Goal: Information Seeking & Learning: Check status

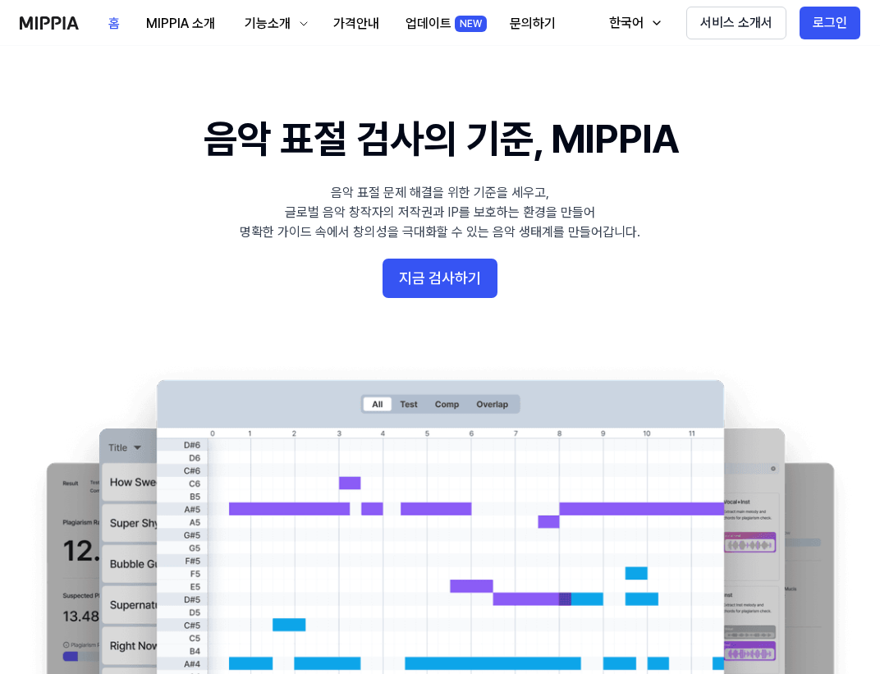
click at [818, 173] on 배너 "음악 표절 검사의 기준, MIPPIA 음악 표절 문제 해결을 위한 기준을 세우고, 글로벌 음악 창작자의 저작권과 IP를 보호하는 환경을 만들어…" at bounding box center [440, 410] width 880 height 597
click at [588, 27] on div "홈 MIPPIA 소개 기능소개 가격안내 업데이트 NEW 문의하기 홈 한국어 서비스 소개서 로그인" at bounding box center [440, 22] width 840 height 45
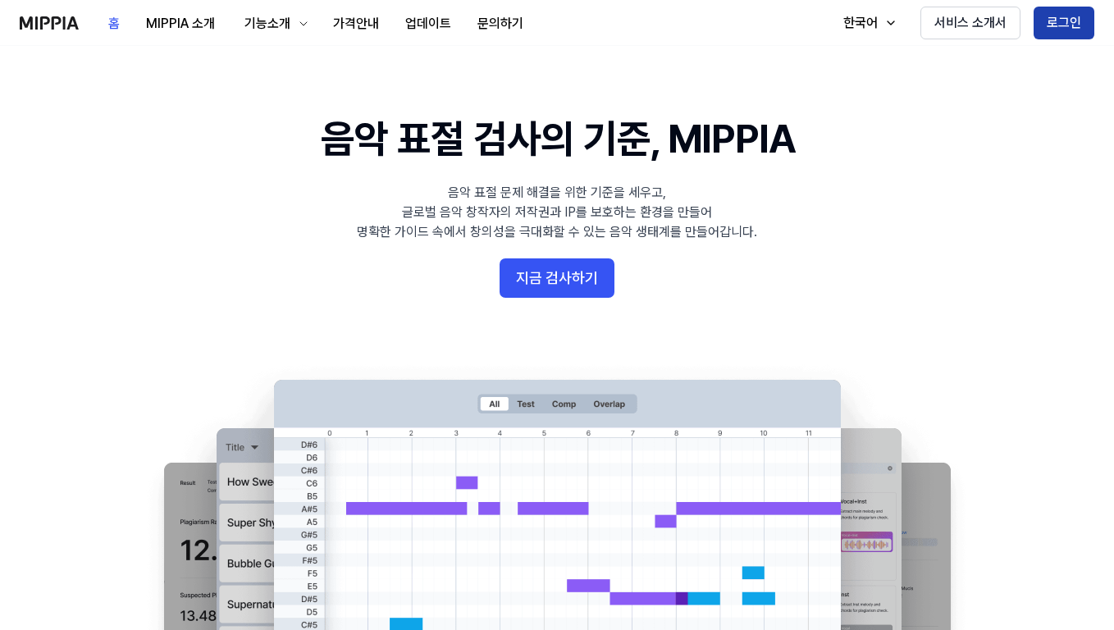
click at [879, 27] on button "로그인" at bounding box center [1064, 23] width 61 height 33
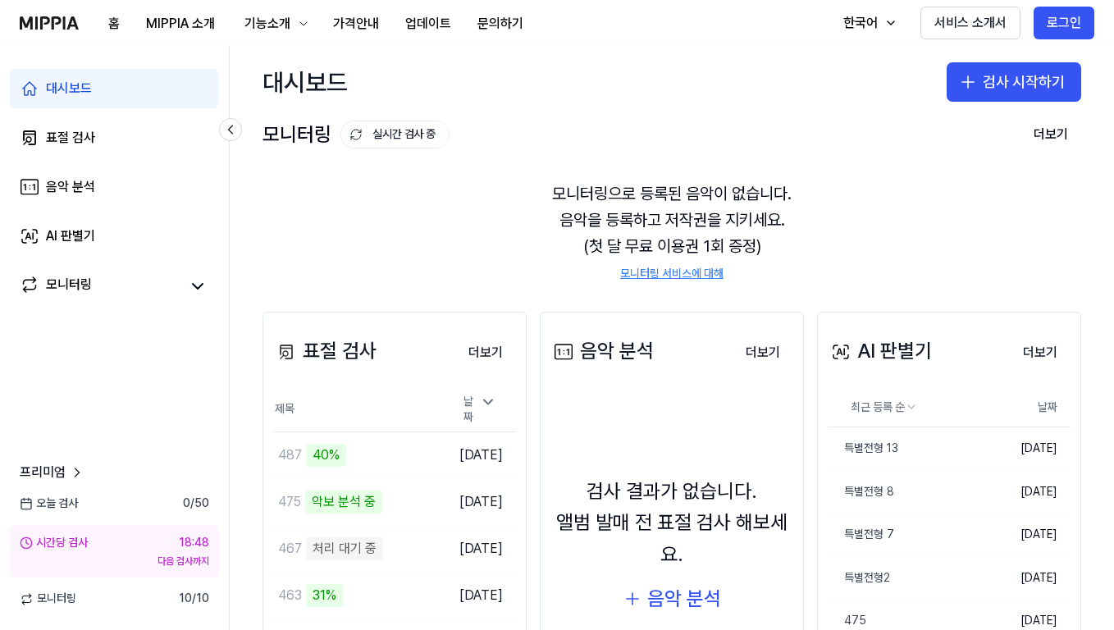
scroll to position [197, 0]
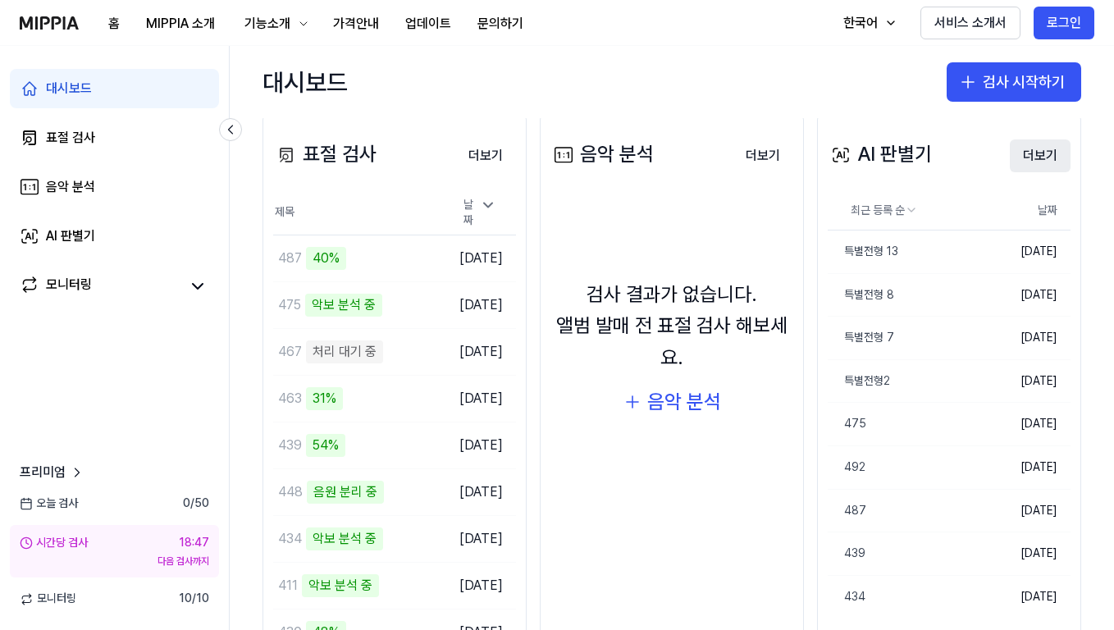
click at [879, 162] on button "더보기" at bounding box center [1040, 156] width 61 height 33
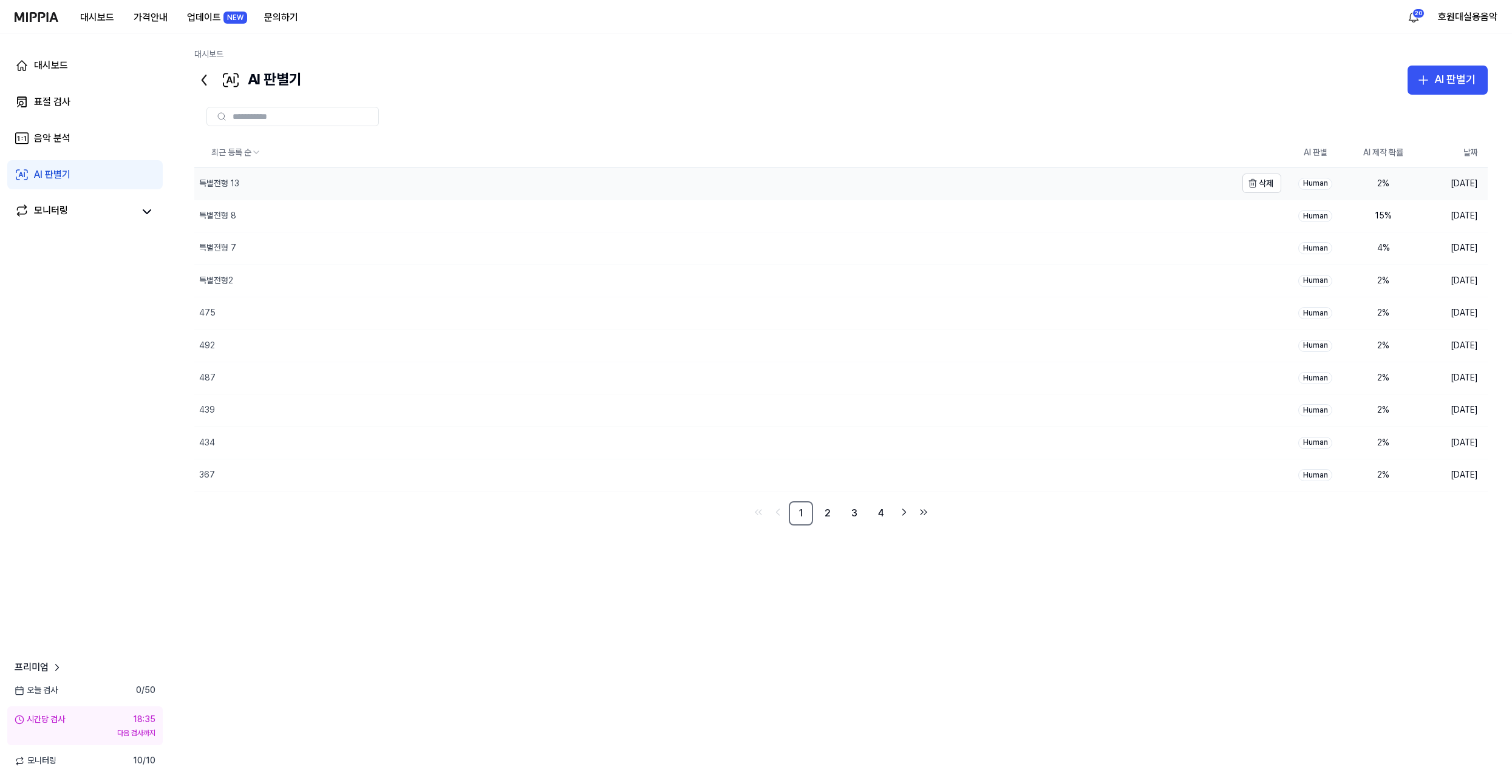
click at [296, 179] on div "특별전형 13" at bounding box center [716, 183] width 1042 height 32
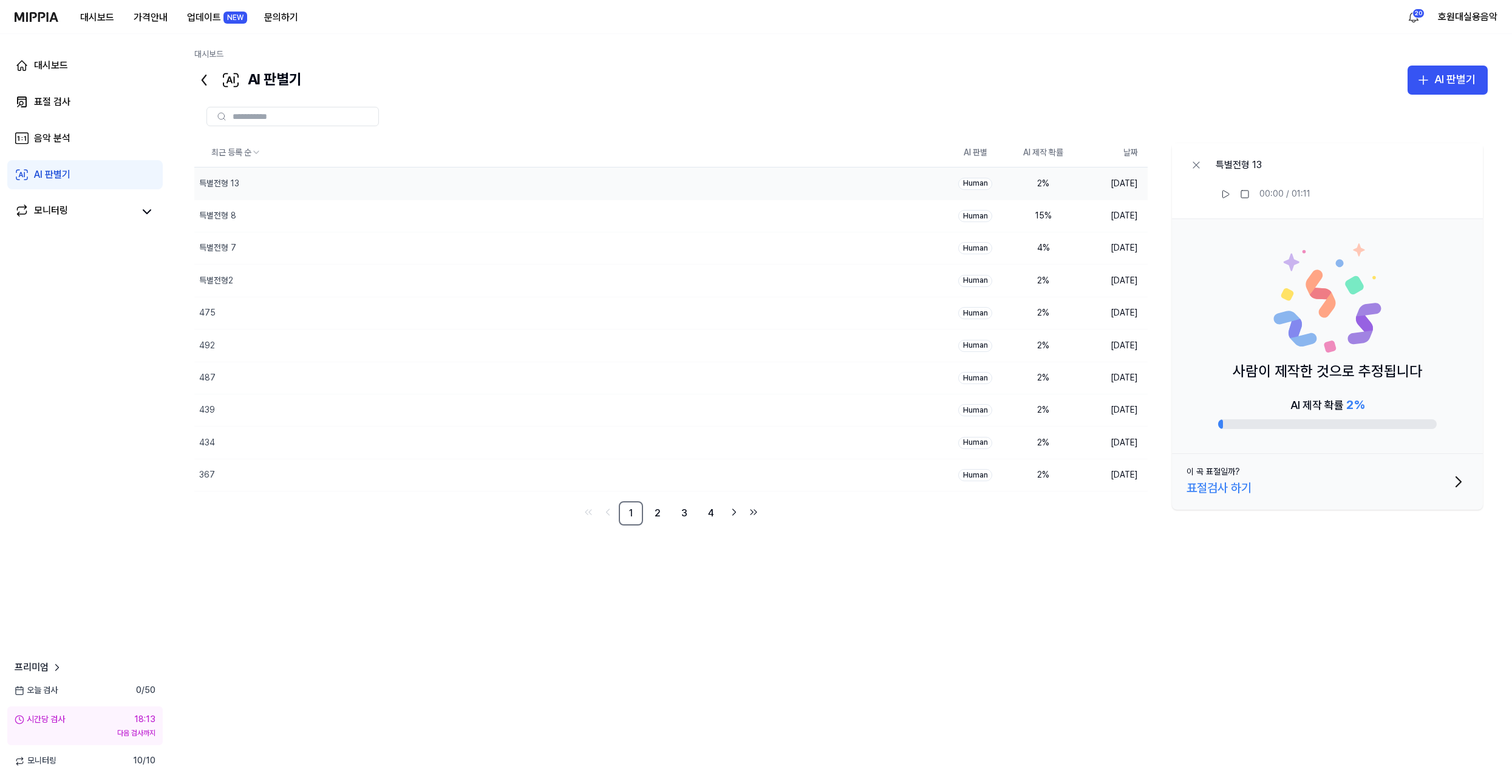
click at [829, 465] on div "최근 등록 순 AI 판별 AI 제작 확률 날짜 특별전형 13 삭제 Human 2 % 2025.09.30. 특별전형…" at bounding box center [841, 393] width 1294 height 510
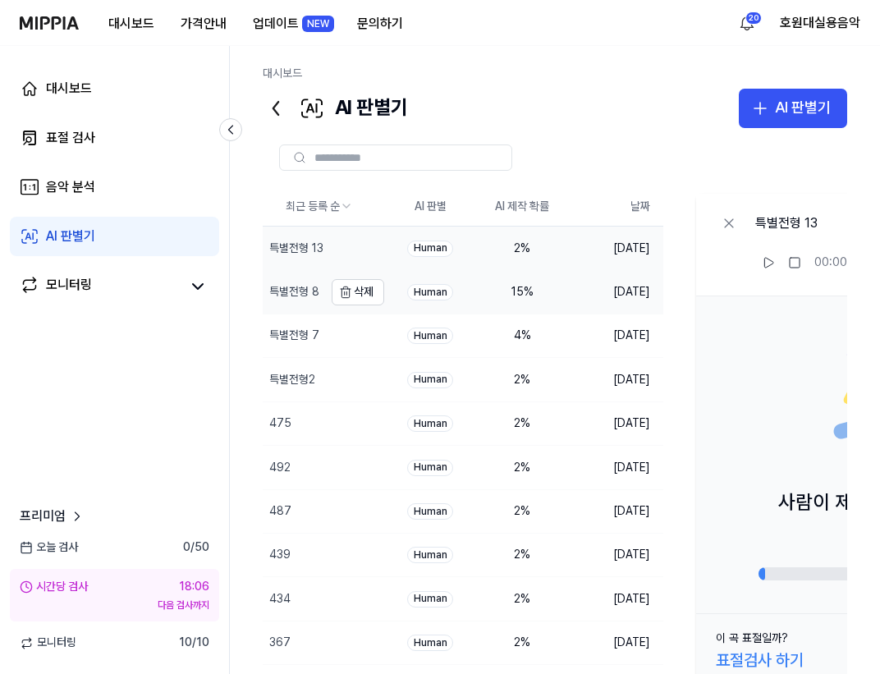
scroll to position [62, 0]
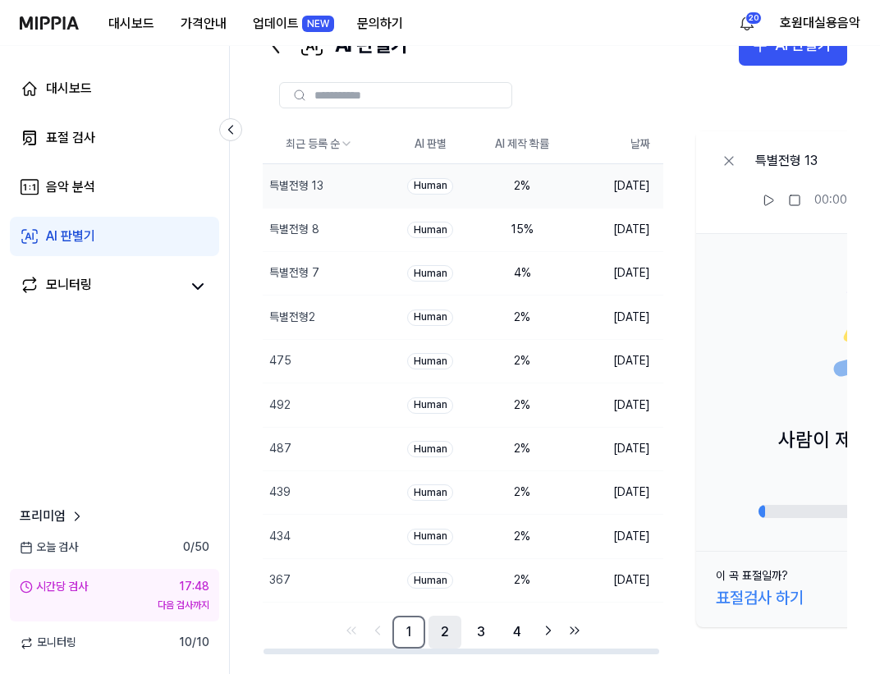
click at [434, 628] on link "2" at bounding box center [444, 631] width 33 height 33
click at [477, 624] on link "3" at bounding box center [480, 631] width 33 height 33
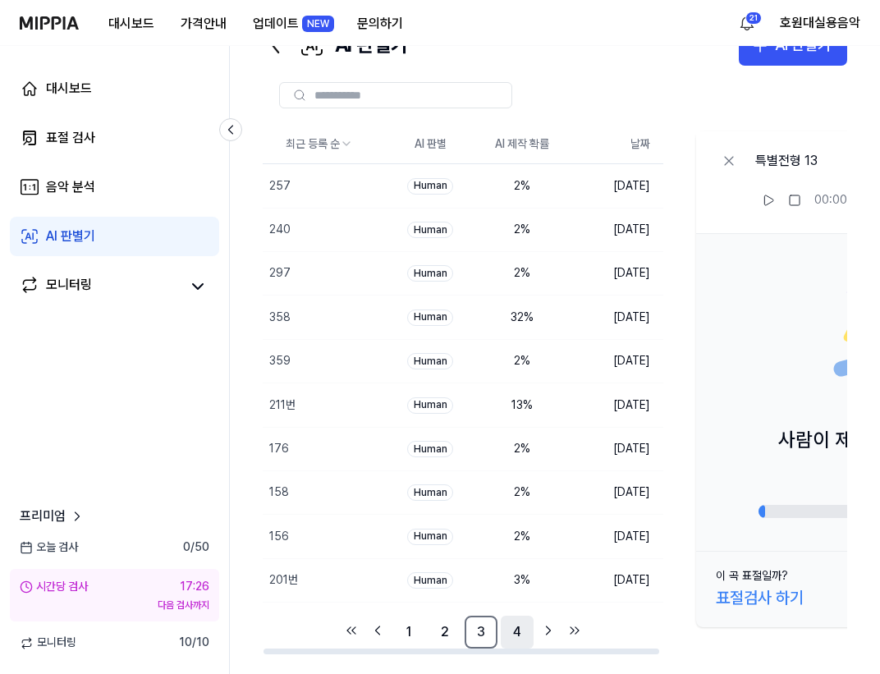
click at [522, 629] on link "4" at bounding box center [517, 631] width 33 height 33
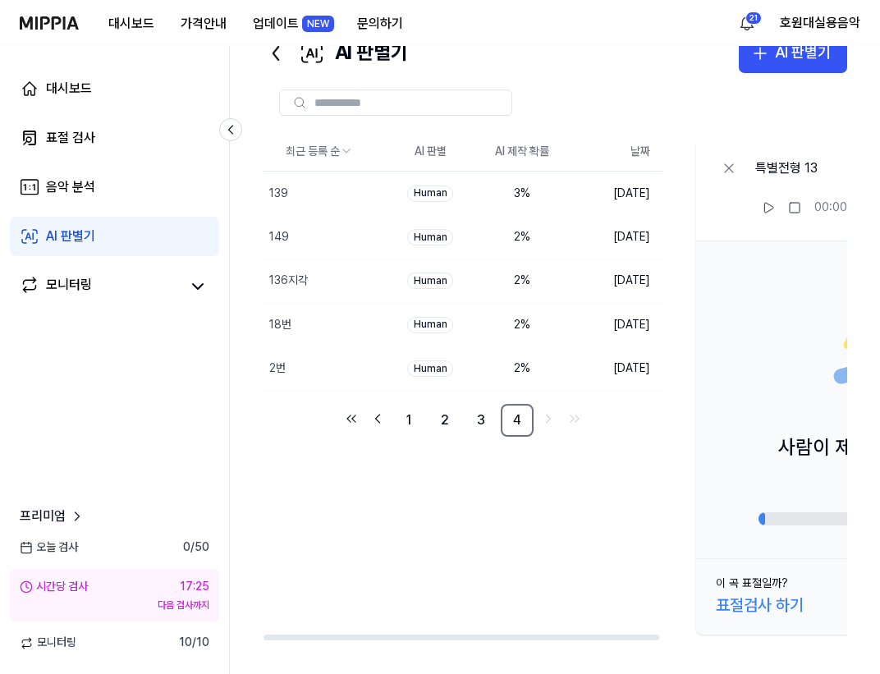
click at [455, 565] on div "최근 등록 순 AI 판별 AI 제작 확률 날짜 139 삭제 Human 3 % 2025.09.30. 149 삭제 Human 2 % 2025.09…" at bounding box center [693, 386] width 860 height 509
click at [369, 629] on div "최근 등록 순 AI 판별 AI 제작 확률 날짜 139 삭제 Human 3 % 2025.09.30. 149 삭제 Human 2 % 2025.09…" at bounding box center [693, 386] width 860 height 509
click at [297, 163] on html "대시보드 가격안내 업데이트 NEW 문의하기 21 호원대실용음악 대시보드 표절 검사 음악 분석 AI 판별기 모니터링 프리미엄 오늘 검사 0 / …" at bounding box center [440, 282] width 880 height 674
click at [407, 419] on link "1" at bounding box center [408, 420] width 33 height 33
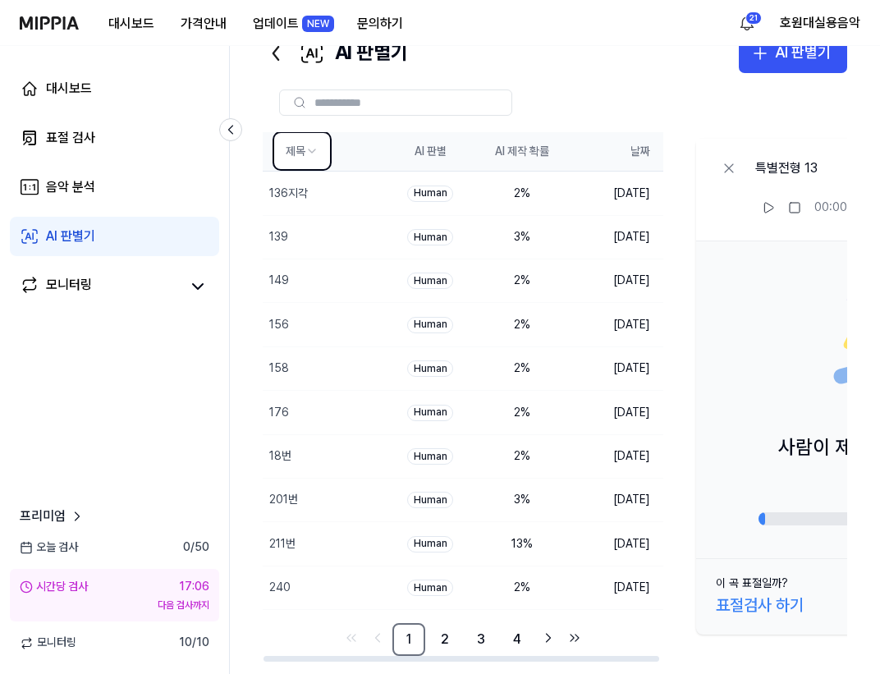
click at [356, 135] on th "제목" at bounding box center [323, 151] width 121 height 39
click at [539, 117] on div at bounding box center [555, 102] width 584 height 59
click at [442, 629] on link "2" at bounding box center [444, 639] width 33 height 33
click at [403, 629] on link "1" at bounding box center [408, 639] width 33 height 33
click at [458, 629] on link "2" at bounding box center [444, 639] width 33 height 33
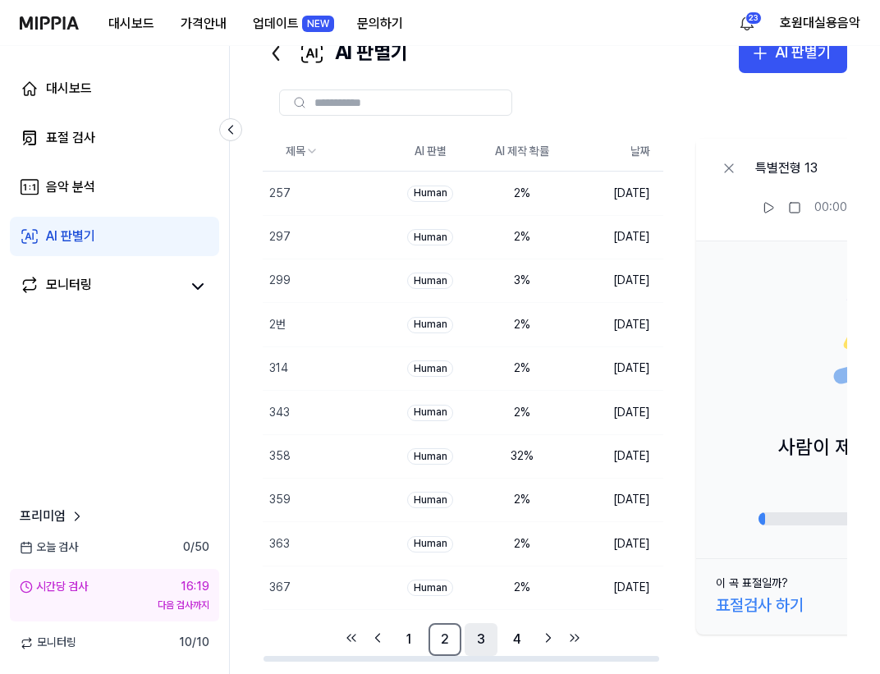
click at [473, 629] on link "3" at bounding box center [480, 639] width 33 height 33
click at [519, 629] on link "4" at bounding box center [517, 639] width 33 height 33
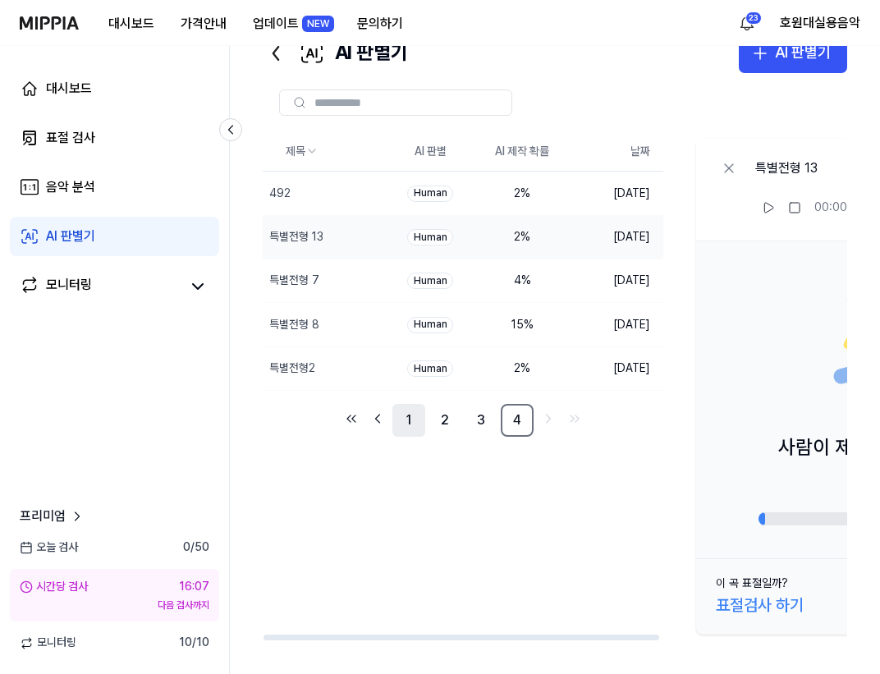
click at [414, 434] on link "1" at bounding box center [408, 420] width 33 height 33
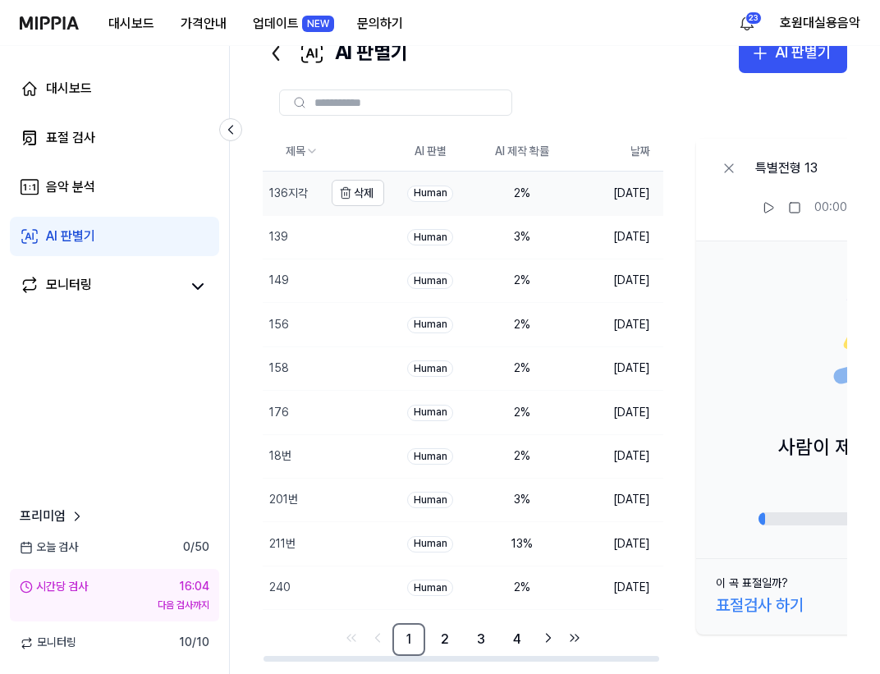
click at [300, 205] on div "136지각" at bounding box center [293, 193] width 61 height 43
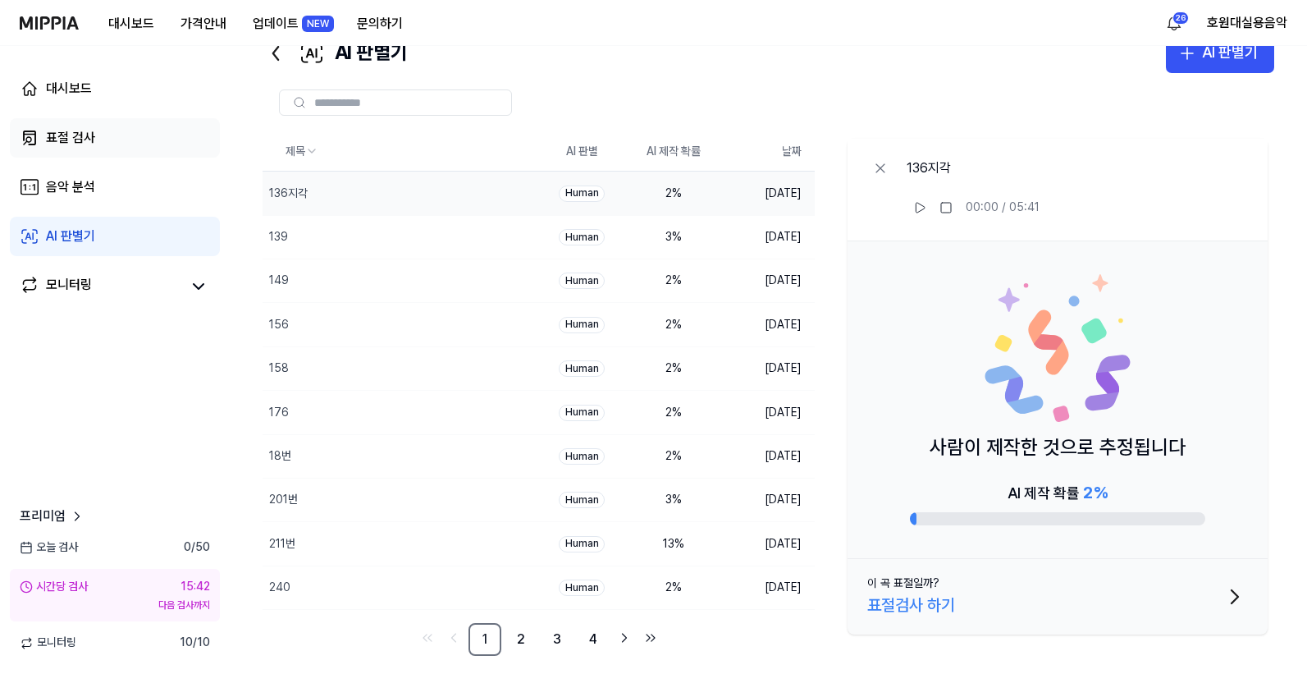
click at [136, 141] on link "표절 검사" at bounding box center [115, 137] width 210 height 39
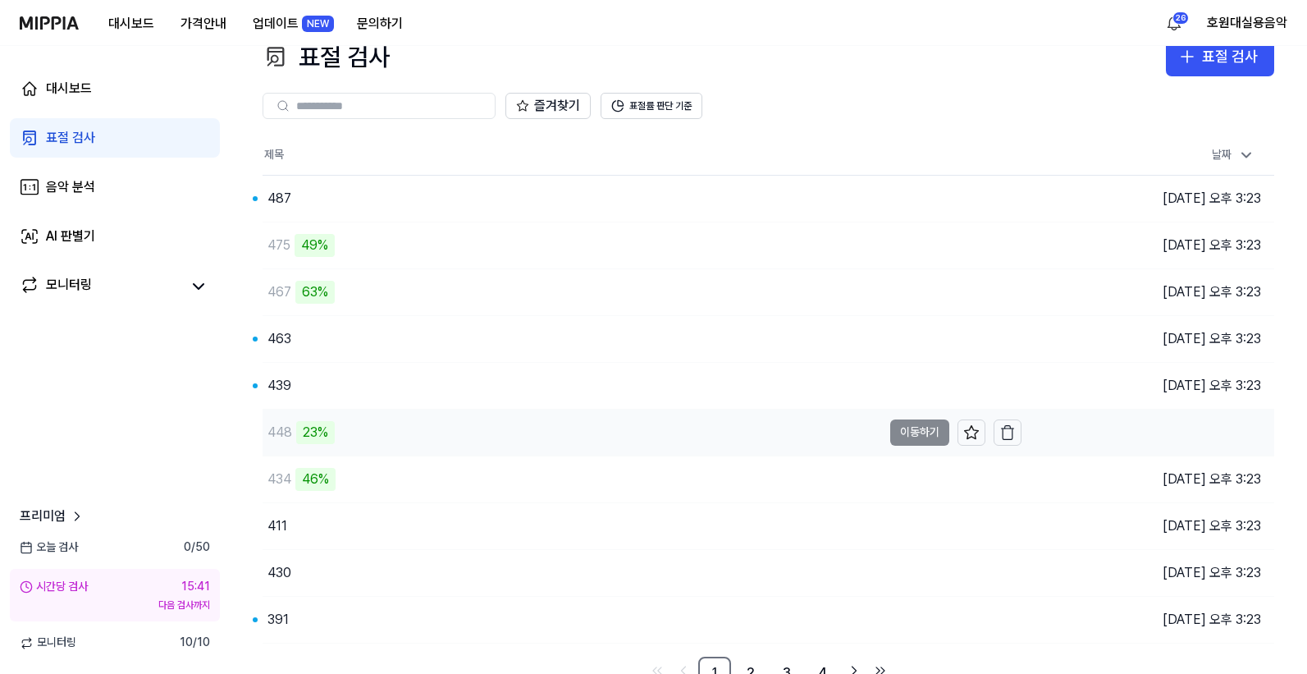
scroll to position [44, 0]
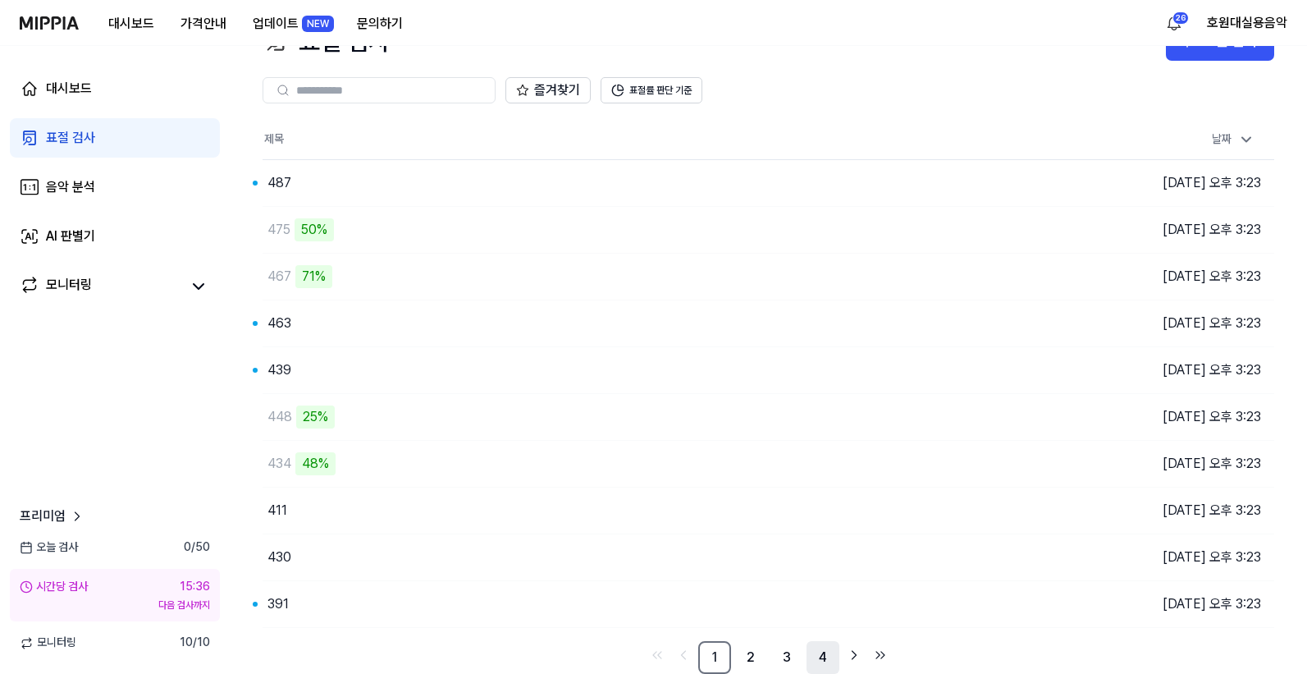
click at [813, 629] on link "4" at bounding box center [823, 657] width 33 height 33
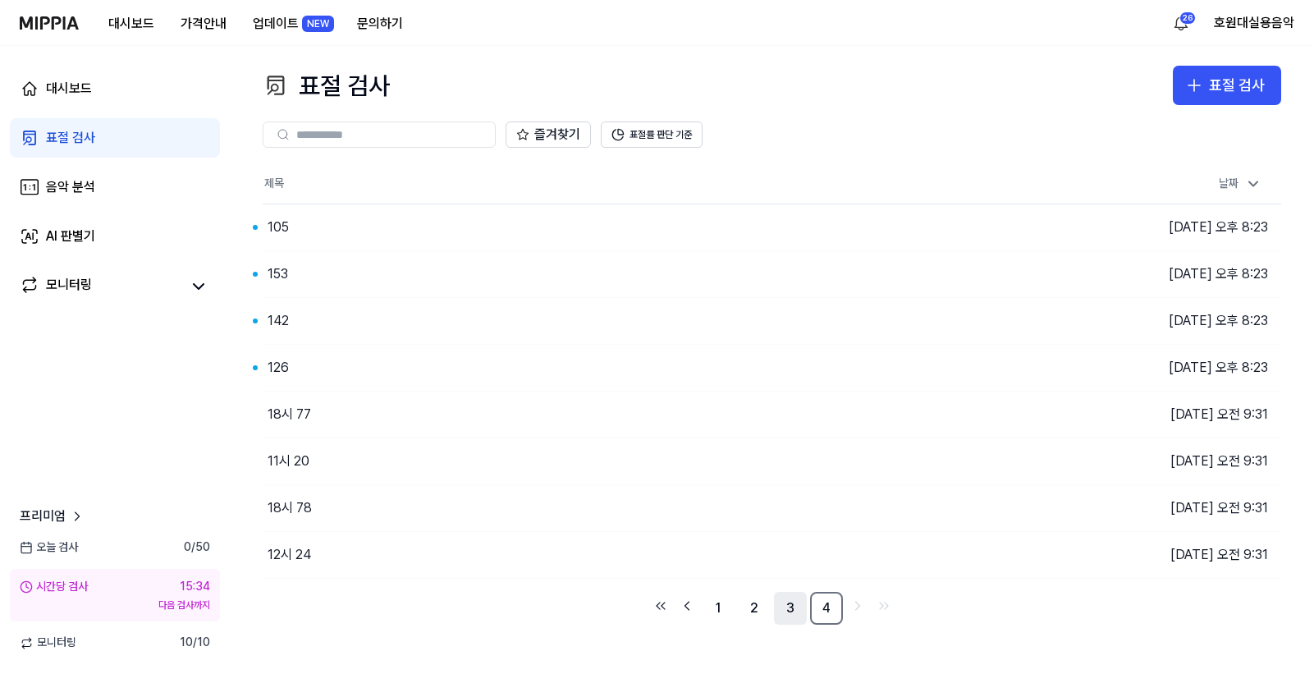
click at [794, 615] on link "3" at bounding box center [790, 608] width 33 height 33
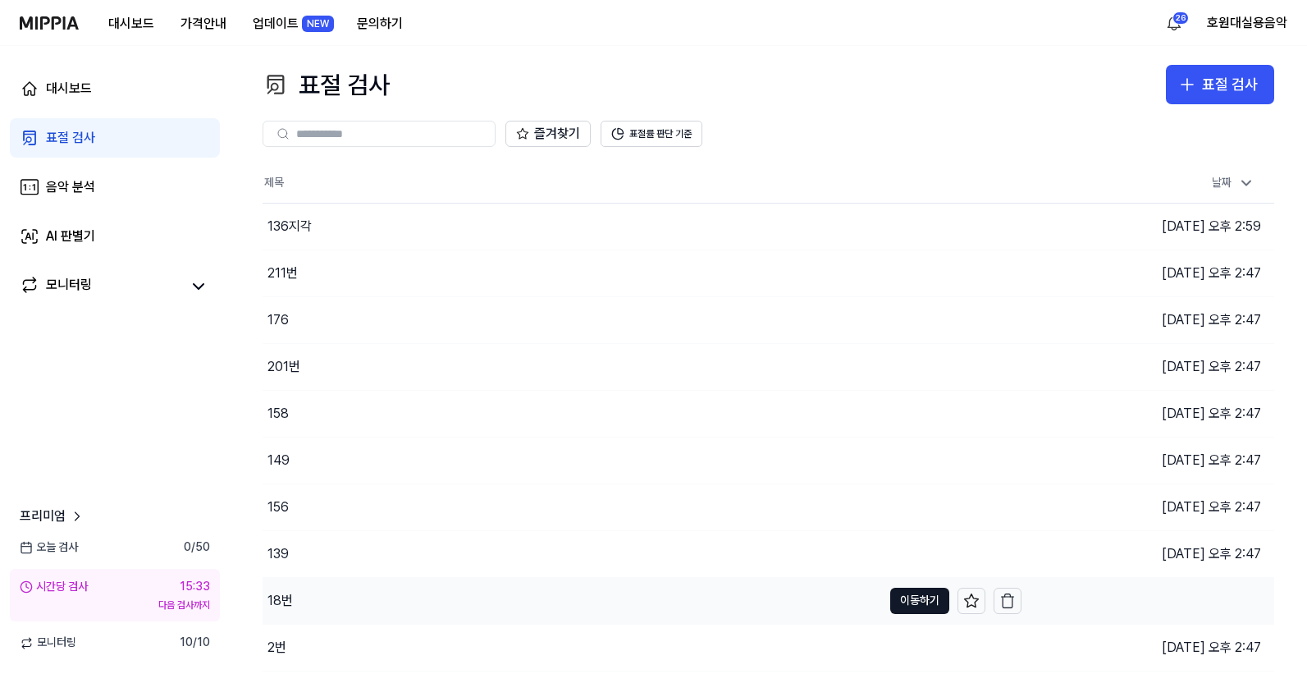
scroll to position [44, 0]
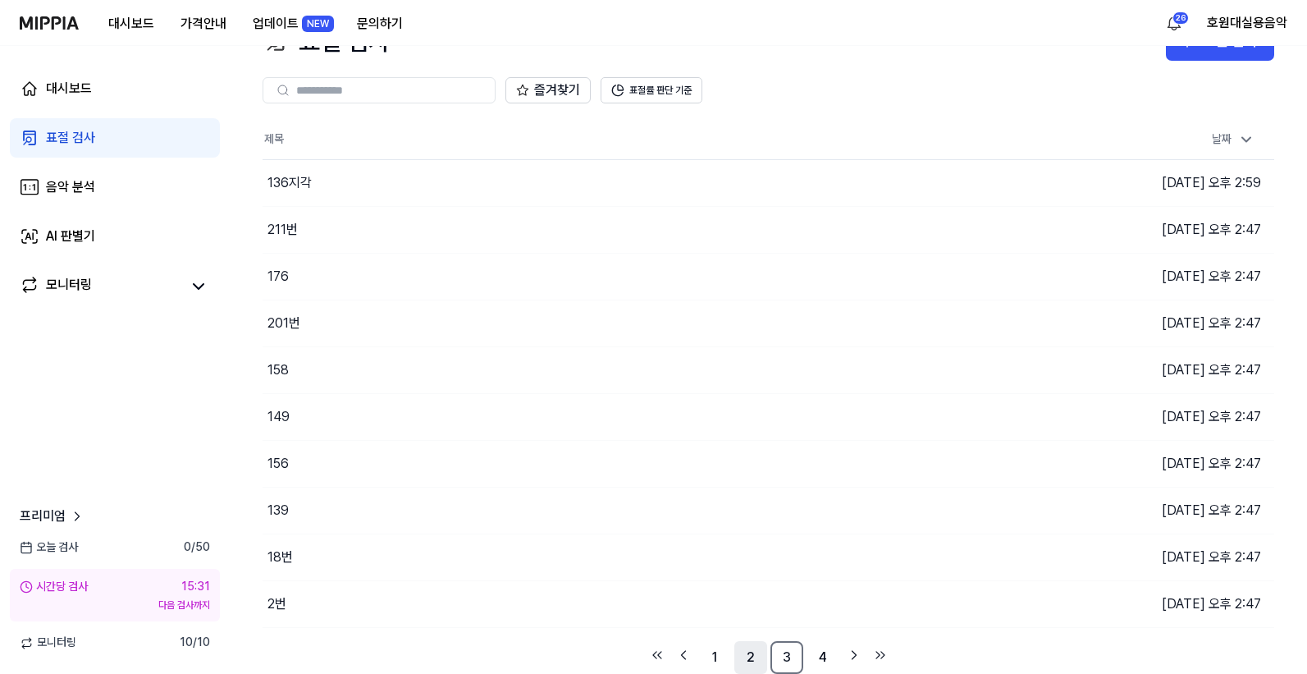
click at [752, 629] on link "2" at bounding box center [750, 657] width 33 height 33
click at [706, 629] on link "1" at bounding box center [714, 657] width 33 height 33
click at [746, 629] on link "2" at bounding box center [750, 657] width 33 height 33
click at [774, 629] on link "3" at bounding box center [787, 657] width 33 height 33
click at [817, 629] on link "4" at bounding box center [823, 657] width 33 height 33
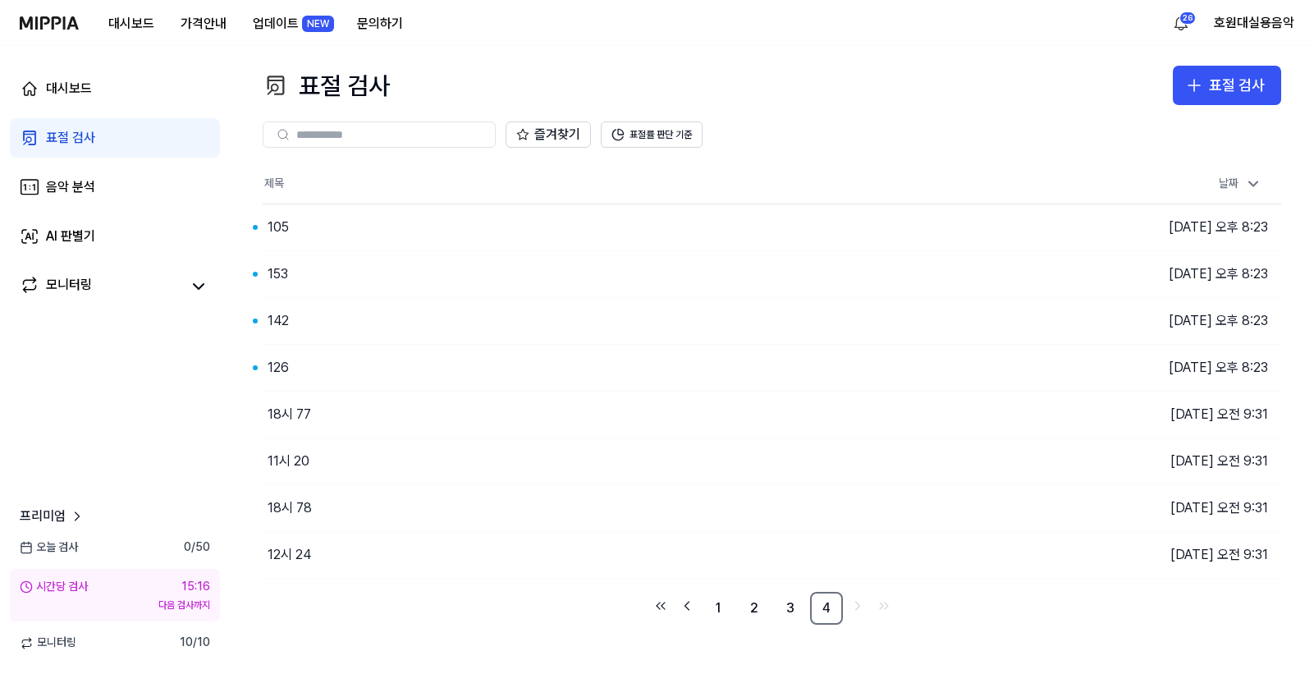
click at [874, 75] on div "표절 검사 표절 검사" at bounding box center [772, 85] width 1018 height 39
click at [923, 20] on div "대시보드 가격안내 업데이트 NEW 문의하기 26 호원대실용음악" at bounding box center [657, 22] width 1274 height 45
click at [1004, 629] on div "표절 검사 표절 검사 표절 검사 음악 분석 AI 판별기 즐겨찾기 표절률 판단 기준 제목 날짜 105 이동하기 2025.09.25 오후 8:23…" at bounding box center [772, 360] width 1084 height 628
click at [715, 612] on link "1" at bounding box center [718, 608] width 33 height 33
click at [135, 190] on link "음악 분석" at bounding box center [115, 186] width 210 height 39
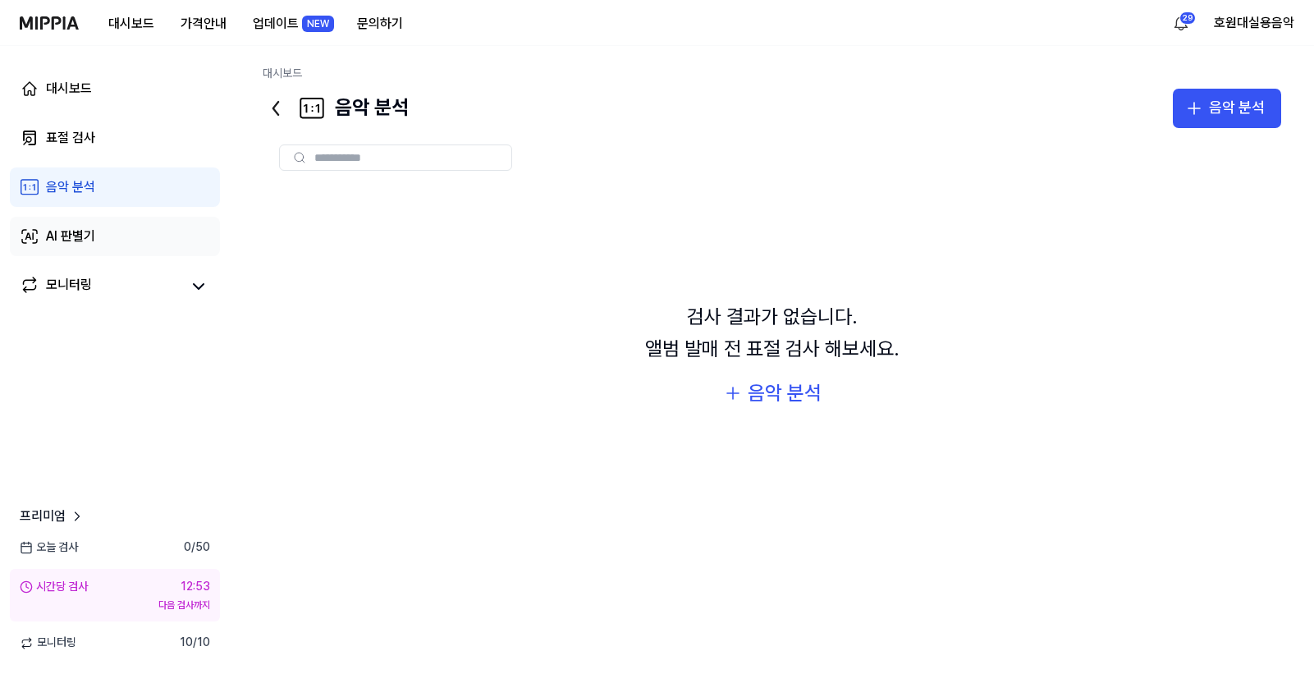
click at [82, 252] on link "AI 판별기" at bounding box center [115, 236] width 210 height 39
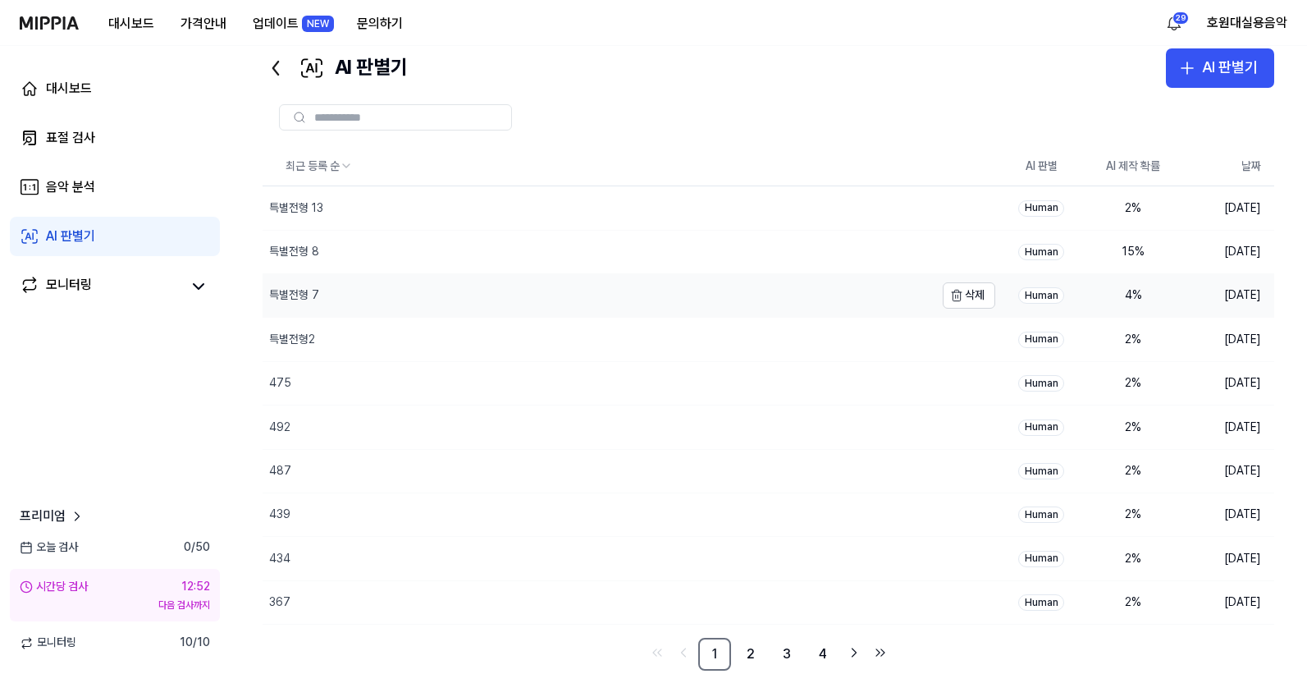
scroll to position [62, 0]
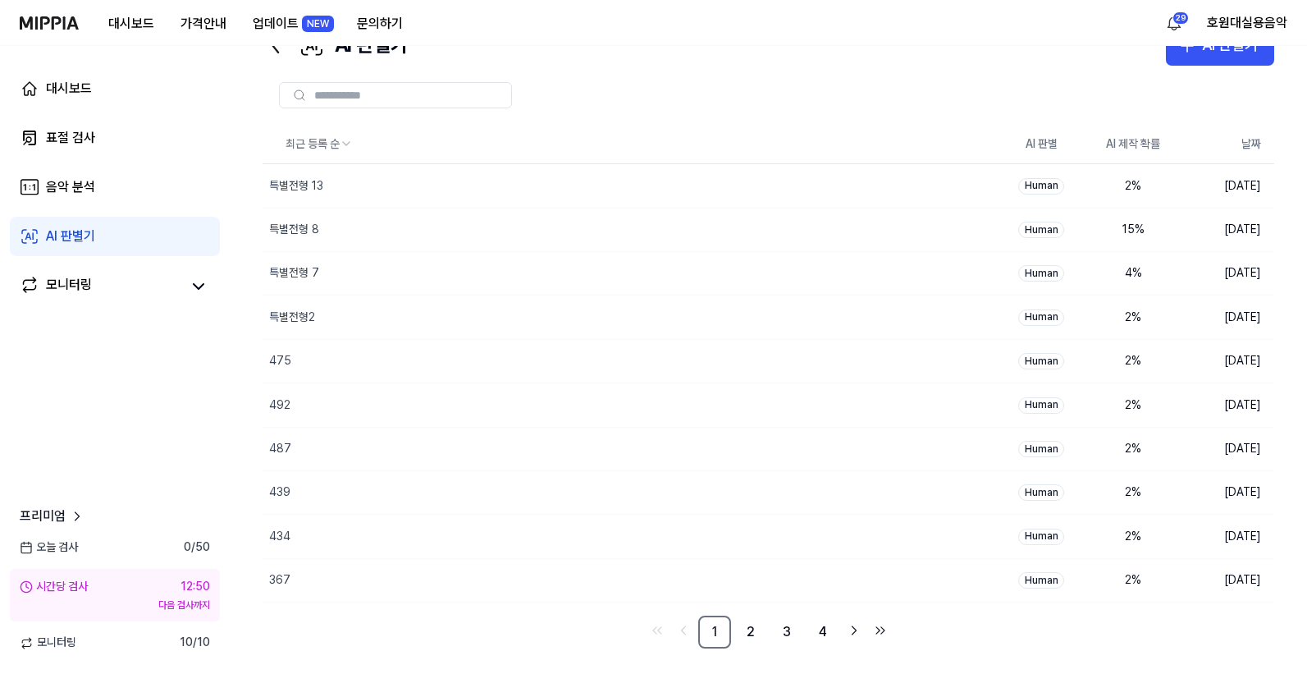
click at [732, 626] on ul "1 2 3 4" at bounding box center [769, 631] width 246 height 33
click at [751, 629] on link "2" at bounding box center [750, 631] width 33 height 33
click at [786, 629] on link "3" at bounding box center [787, 631] width 33 height 33
click at [817, 626] on link "4" at bounding box center [823, 631] width 33 height 33
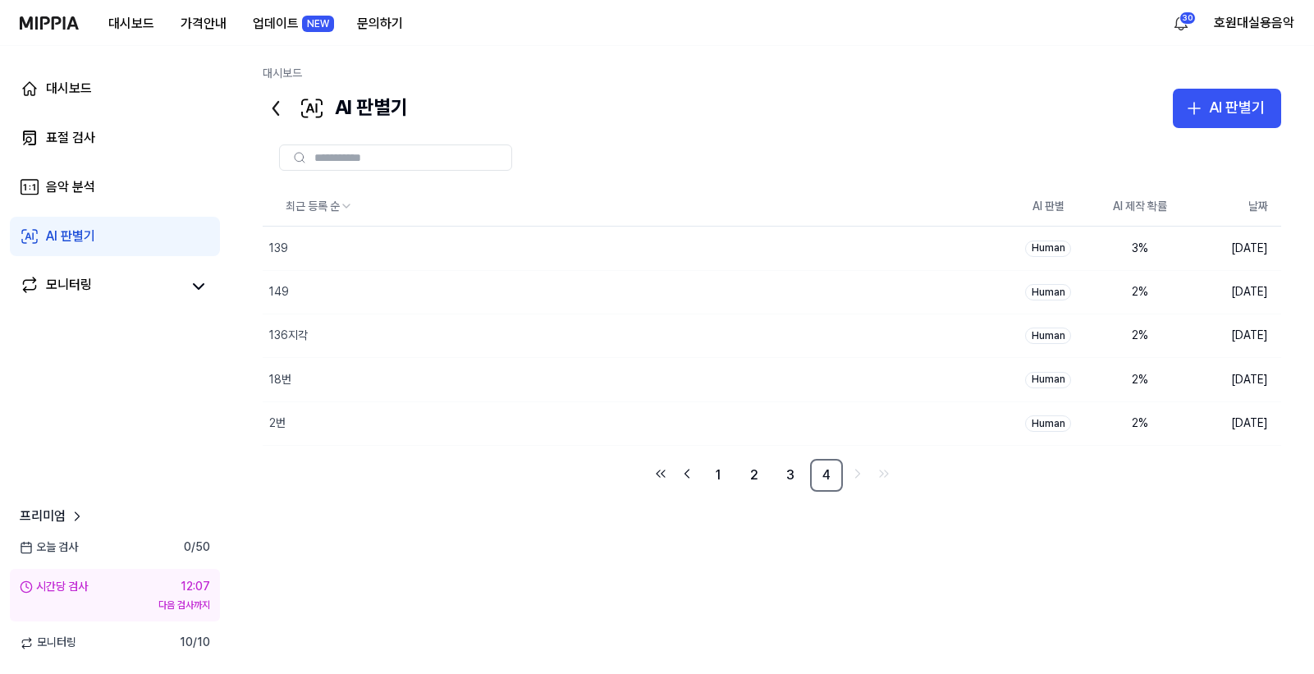
click at [595, 570] on div "최근 등록 순 AI 판별 AI 제작 확률 날짜 139 삭제 Human 3 % 2025.09.30. 149 삭제 Human 2 % 2025.09…" at bounding box center [772, 406] width 1018 height 438
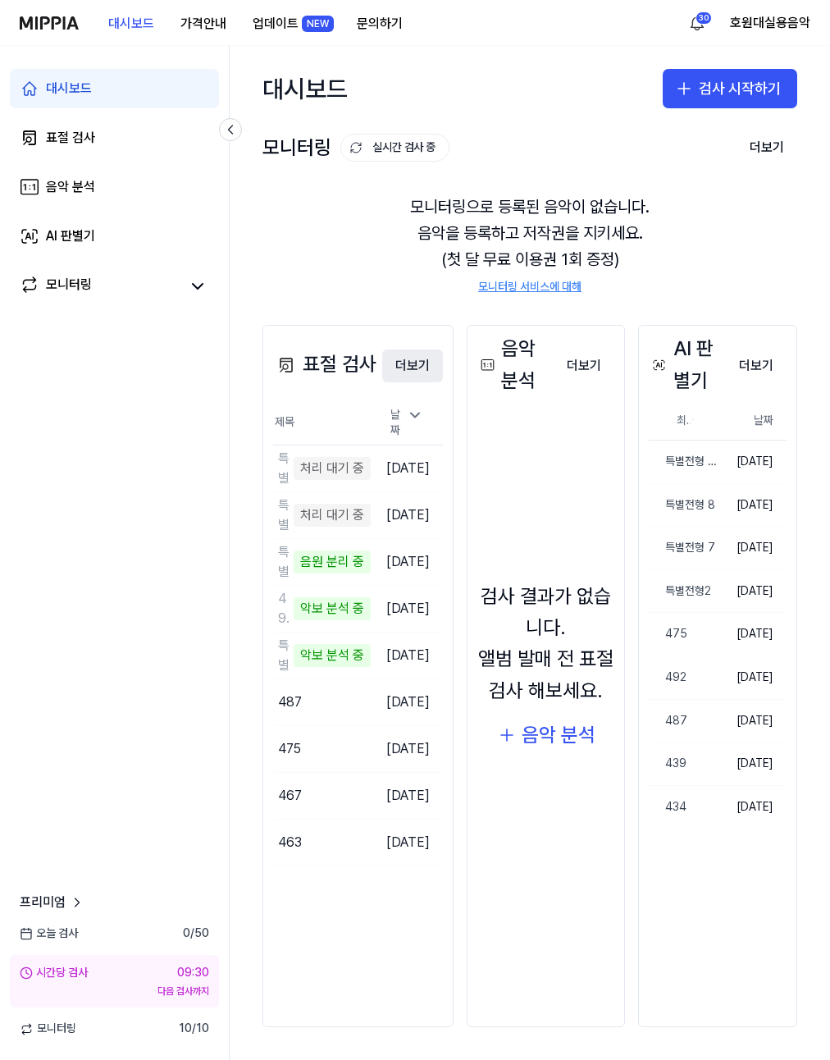
click at [443, 363] on button "더보기" at bounding box center [412, 366] width 61 height 33
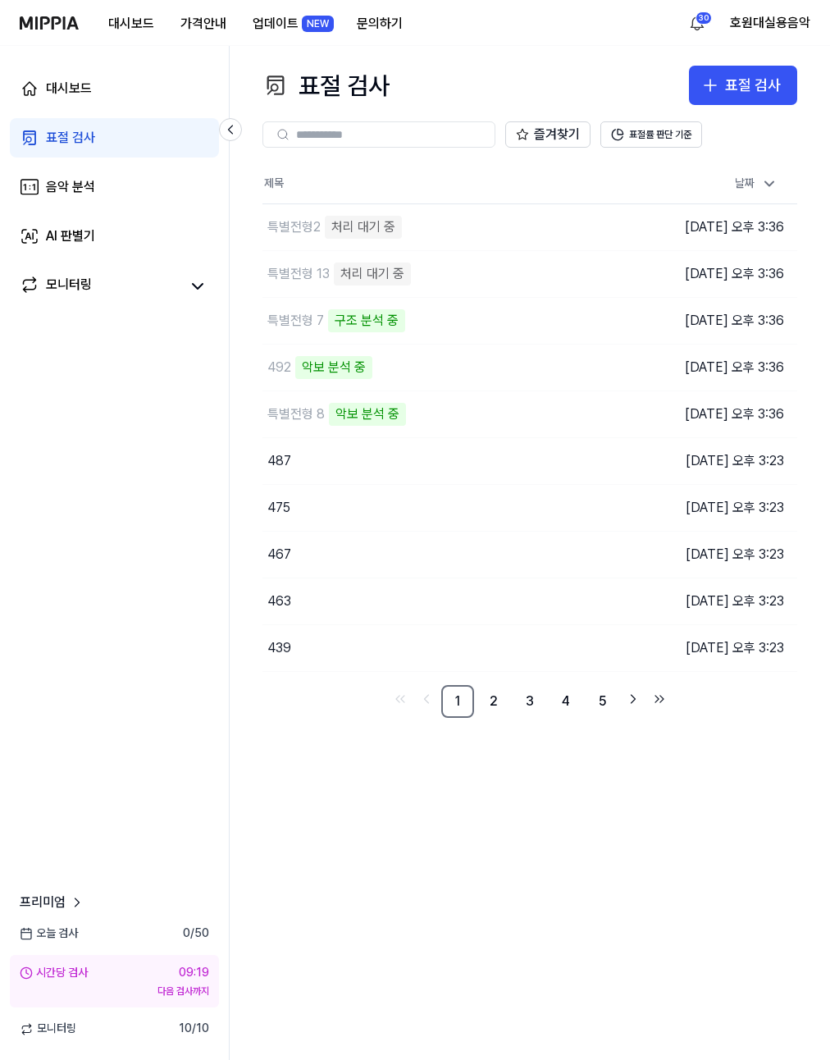
click at [400, 933] on div "표절 검사 표절 검사 표절 검사 음악 분석 AI 판별기 즐겨찾기 표절률 판단 기준 제목 날짜 특별전형2 처리 대기 중 이동하기 [DATE] 오…" at bounding box center [530, 553] width 601 height 1014
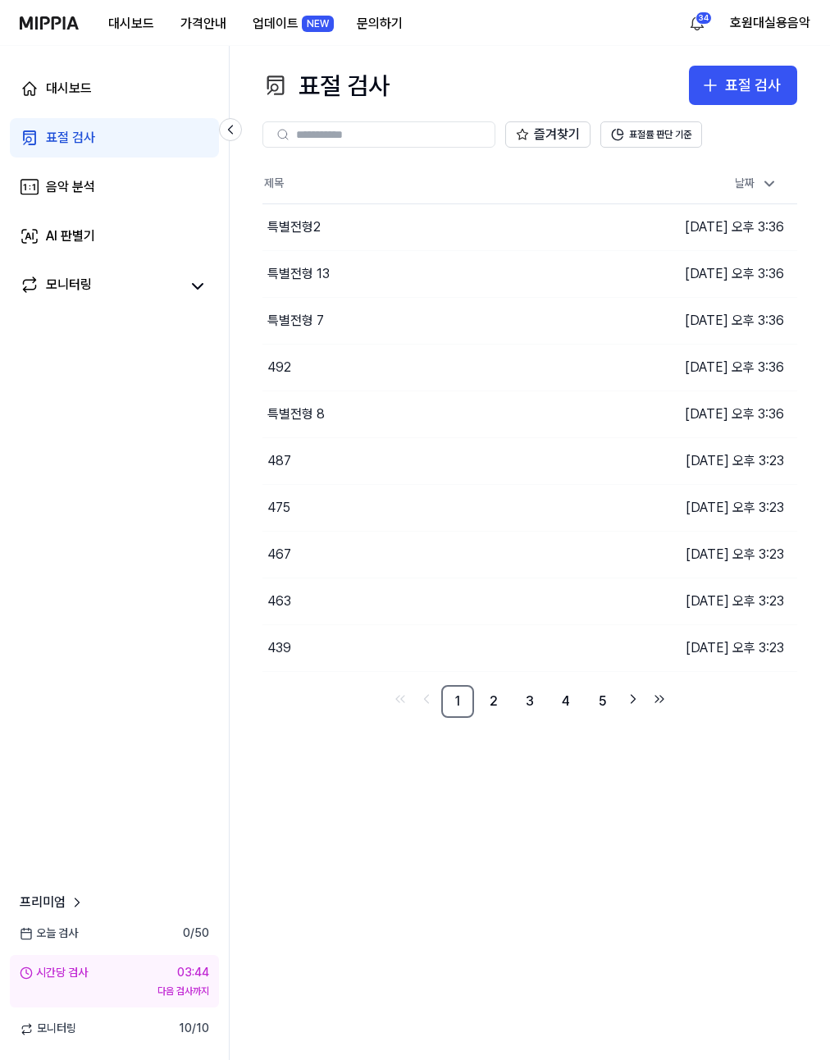
click at [110, 149] on link "표절 검사" at bounding box center [114, 137] width 209 height 39
click at [781, 185] on div "날짜" at bounding box center [757, 184] width 56 height 26
click at [776, 181] on icon at bounding box center [770, 184] width 16 height 16
drag, startPoint x: 713, startPoint y: 737, endPoint x: 716, endPoint y: 751, distance: 14.2
click at [713, 738] on div "표절 검사 표절 검사 표절 검사 음악 분석 AI 판별기 즐겨찾기 표절률 판단 기준 제목 날짜 특별전형2 이동하기 [DATE] 오후 3:36 특…" at bounding box center [530, 553] width 601 height 1014
